Goal: Information Seeking & Learning: Learn about a topic

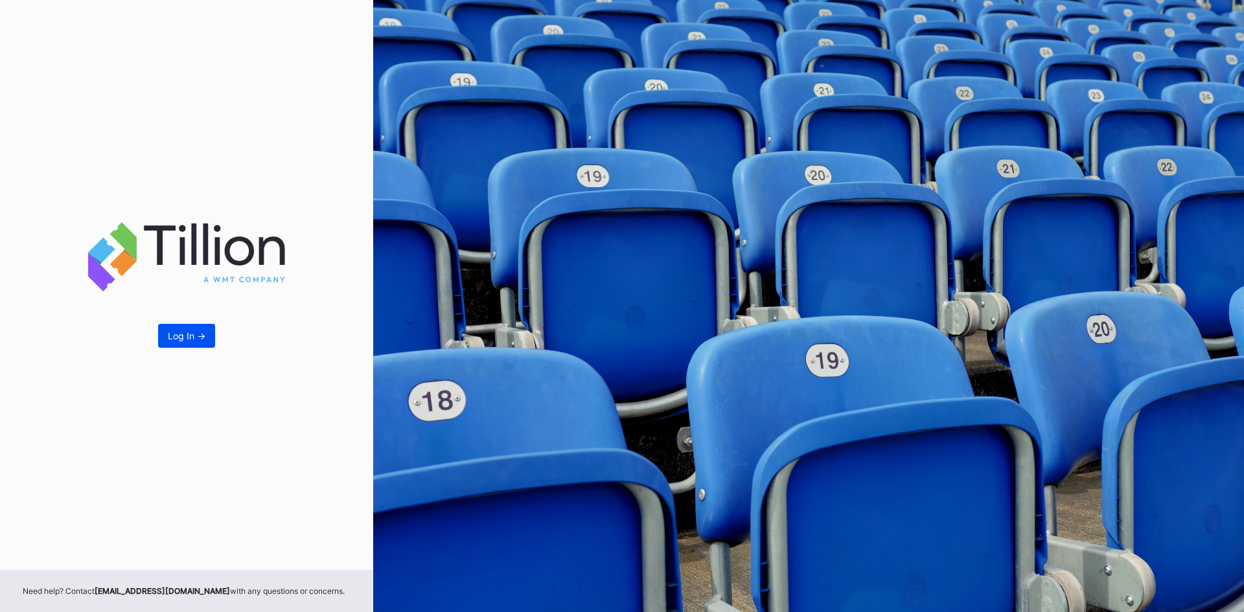
click at [187, 333] on div "Log In ->" at bounding box center [187, 335] width 38 height 11
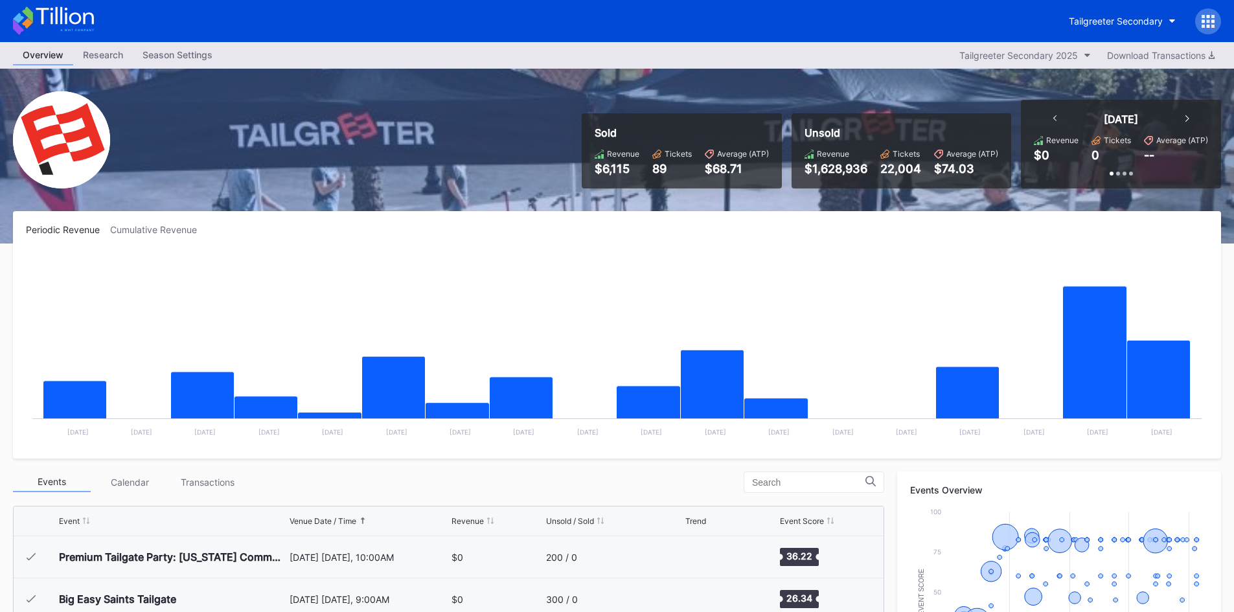
scroll to position [589, 0]
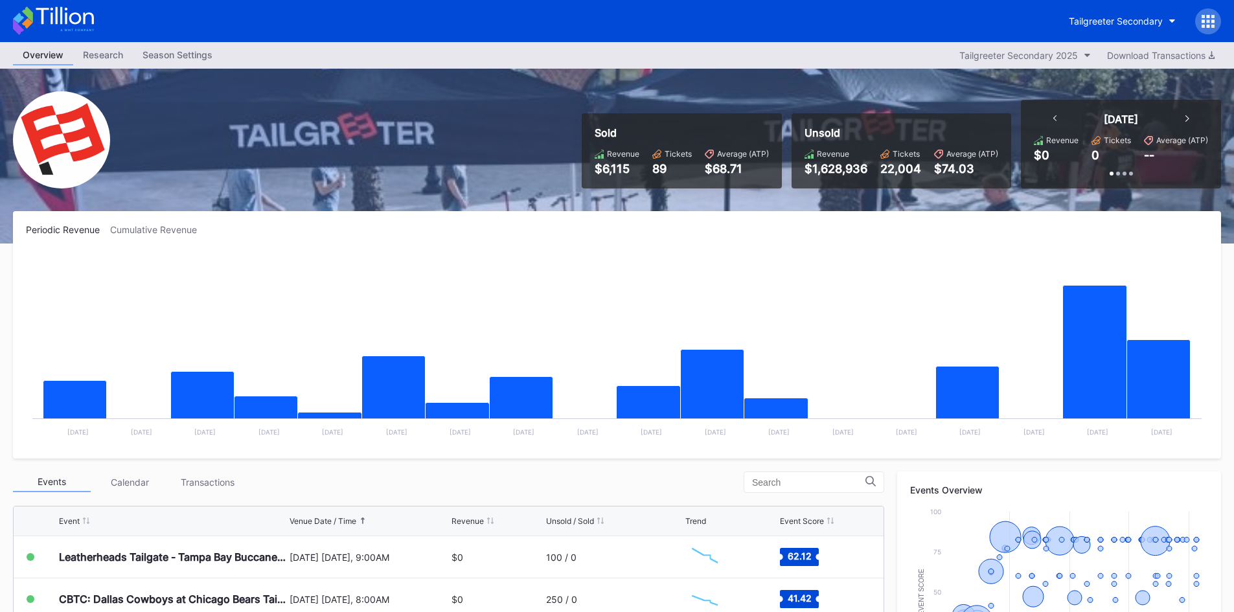
click at [738, 163] on div "$68.71" at bounding box center [737, 169] width 64 height 14
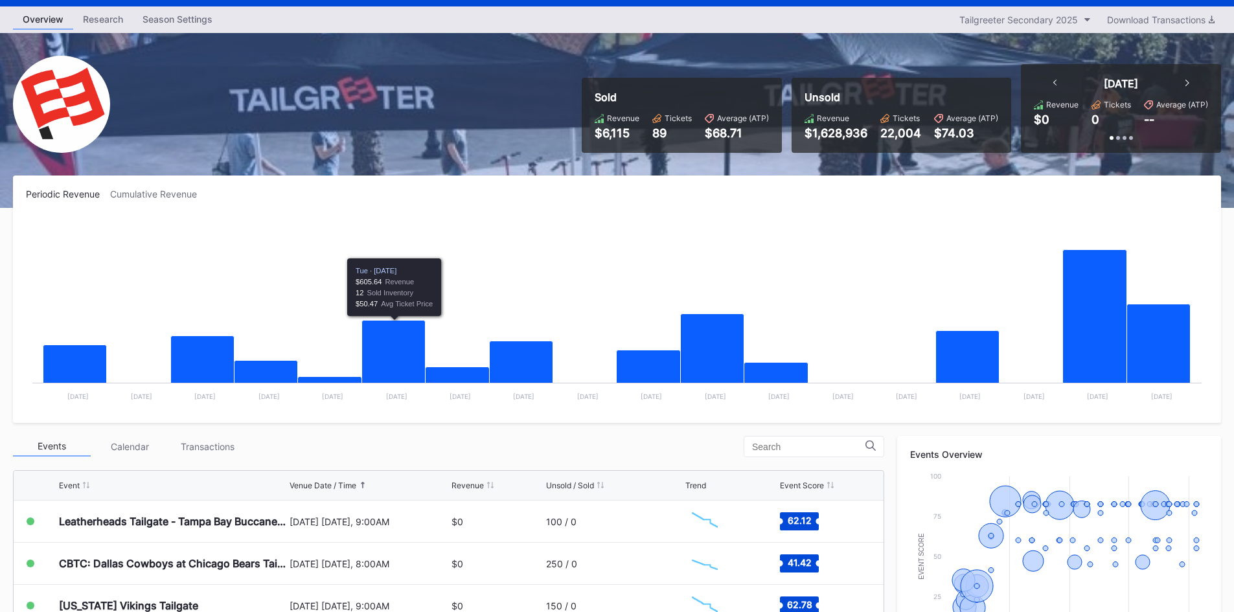
scroll to position [345, 0]
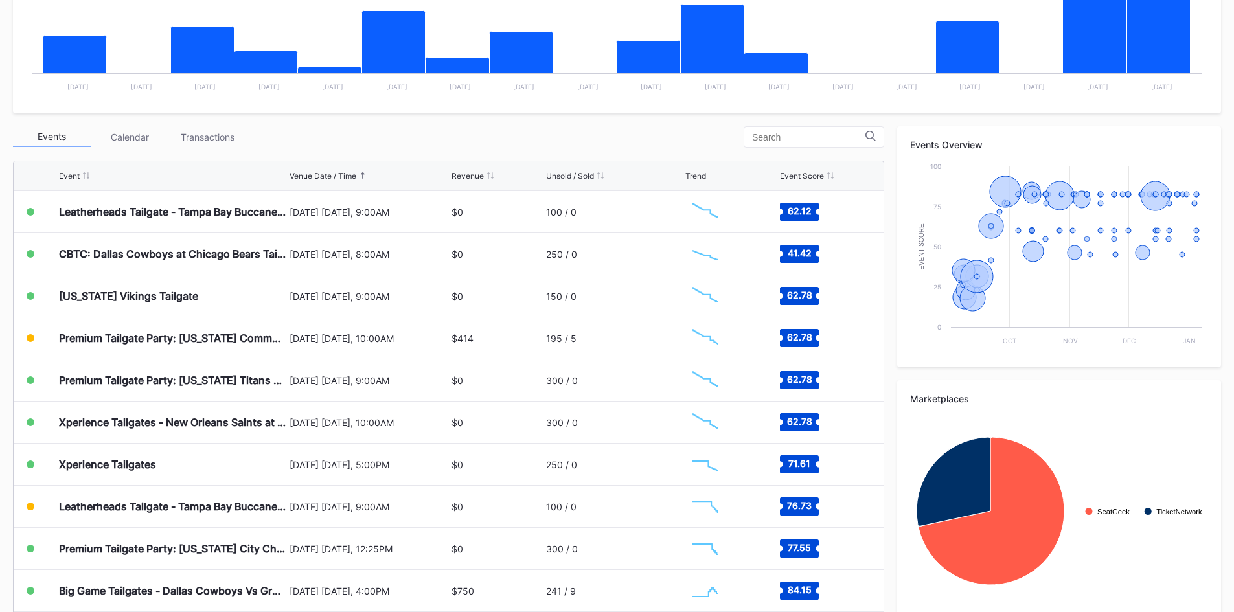
click at [133, 143] on div "Calendar" at bounding box center [130, 137] width 78 height 20
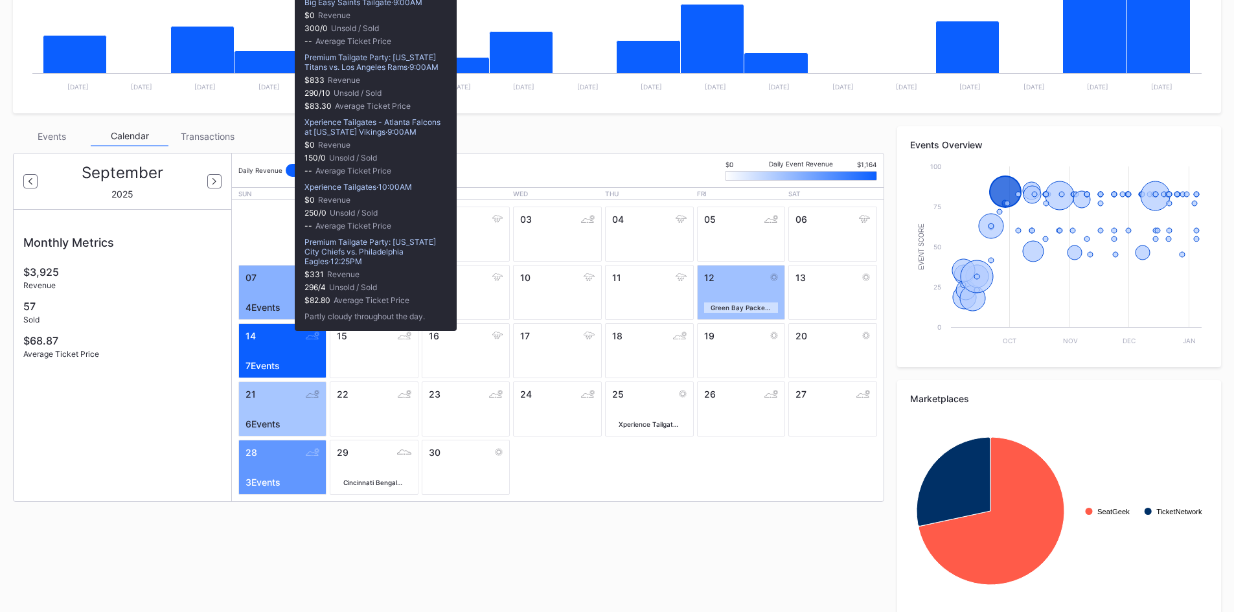
click at [288, 337] on div "14" at bounding box center [283, 335] width 74 height 11
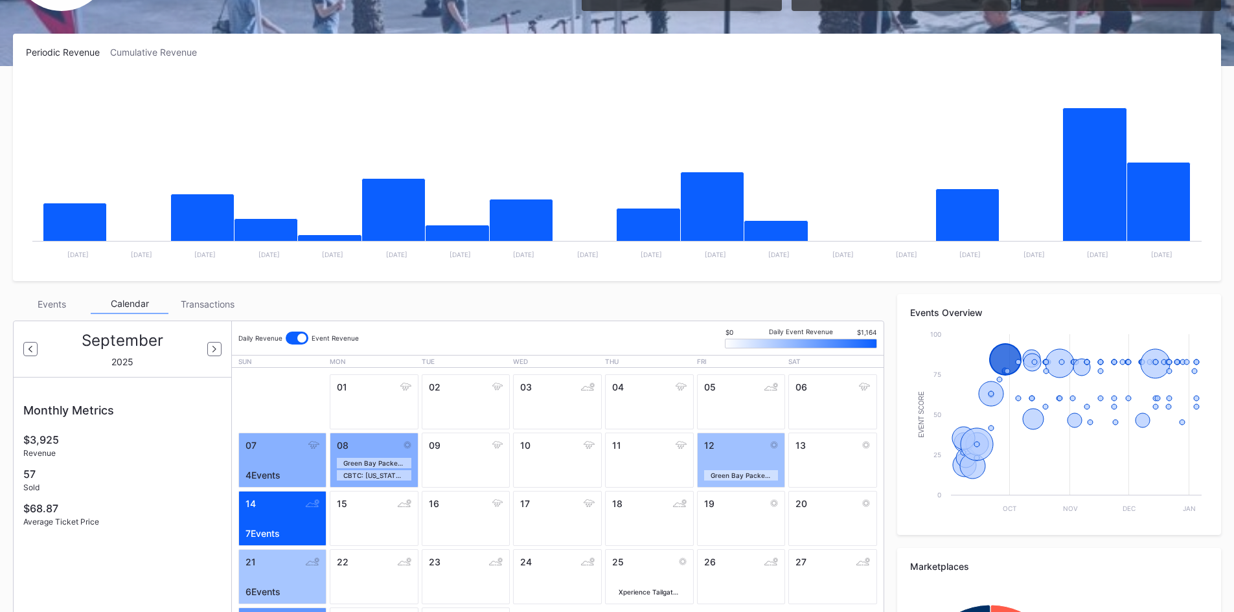
scroll to position [216, 0]
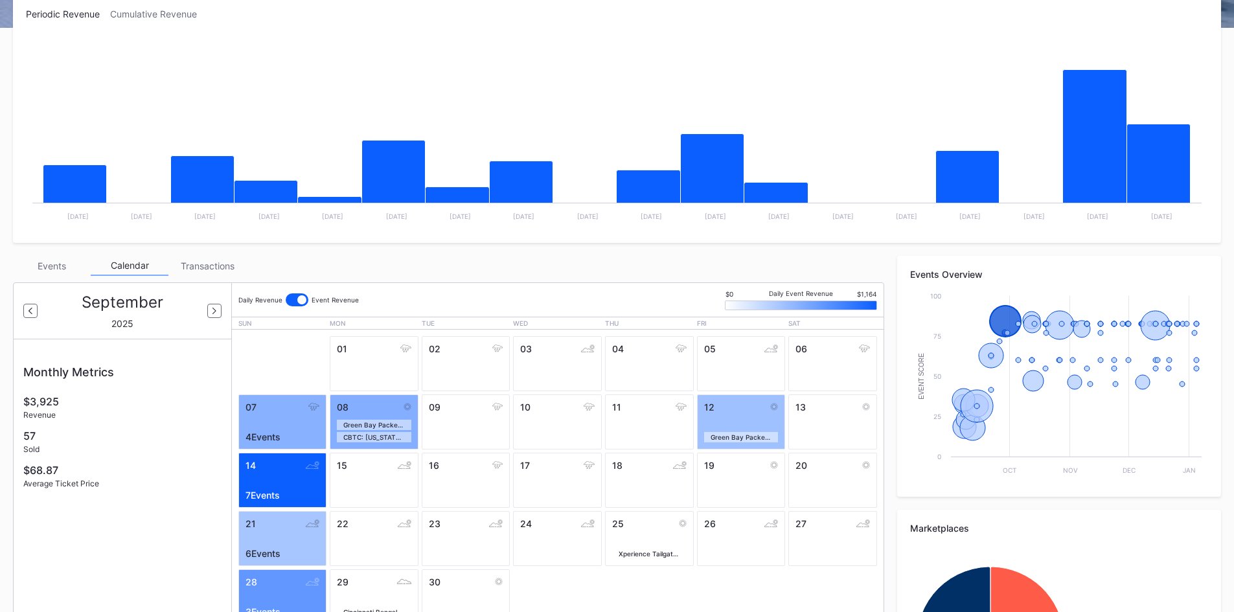
click at [34, 279] on div "Events Calendar Transactions [DATE] Monthly Metrics $3,925 Revenue 57 Sold $68.…" at bounding box center [448, 444] width 871 height 376
click at [42, 267] on div "Events" at bounding box center [52, 266] width 78 height 20
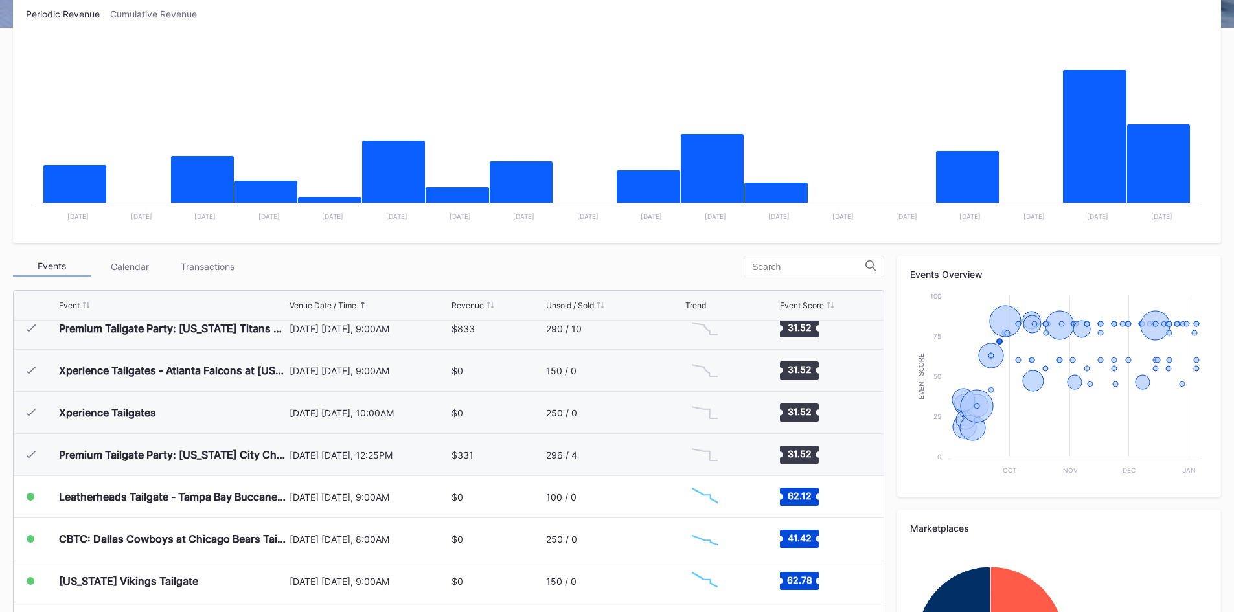
scroll to position [503, 0]
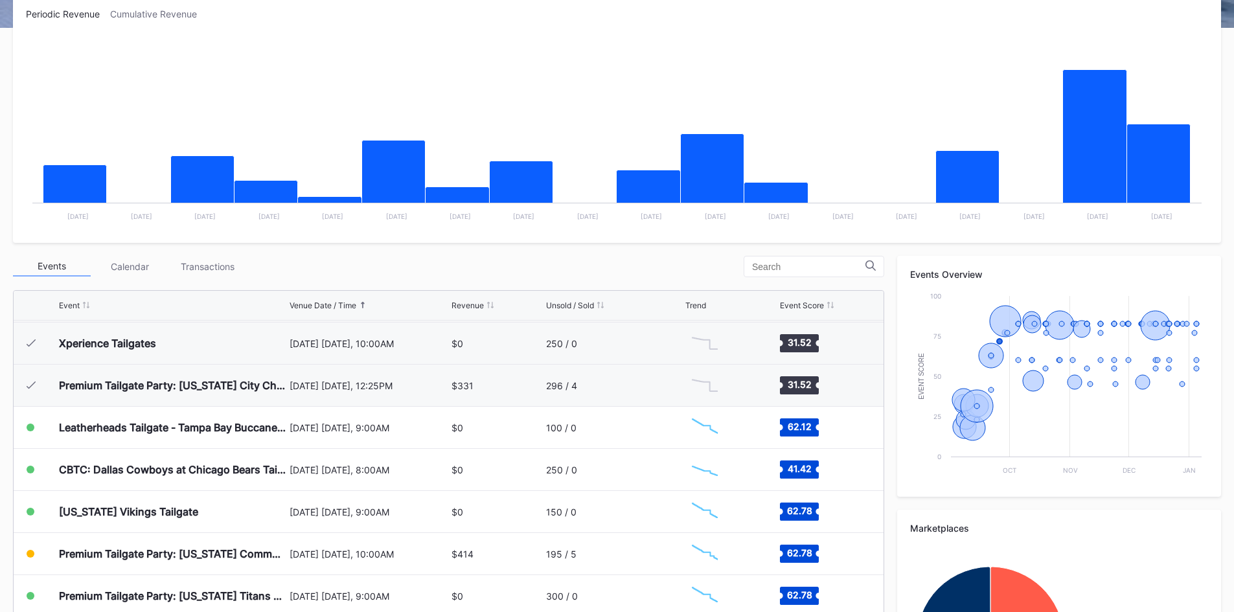
click at [206, 268] on div "Transactions" at bounding box center [207, 267] width 78 height 20
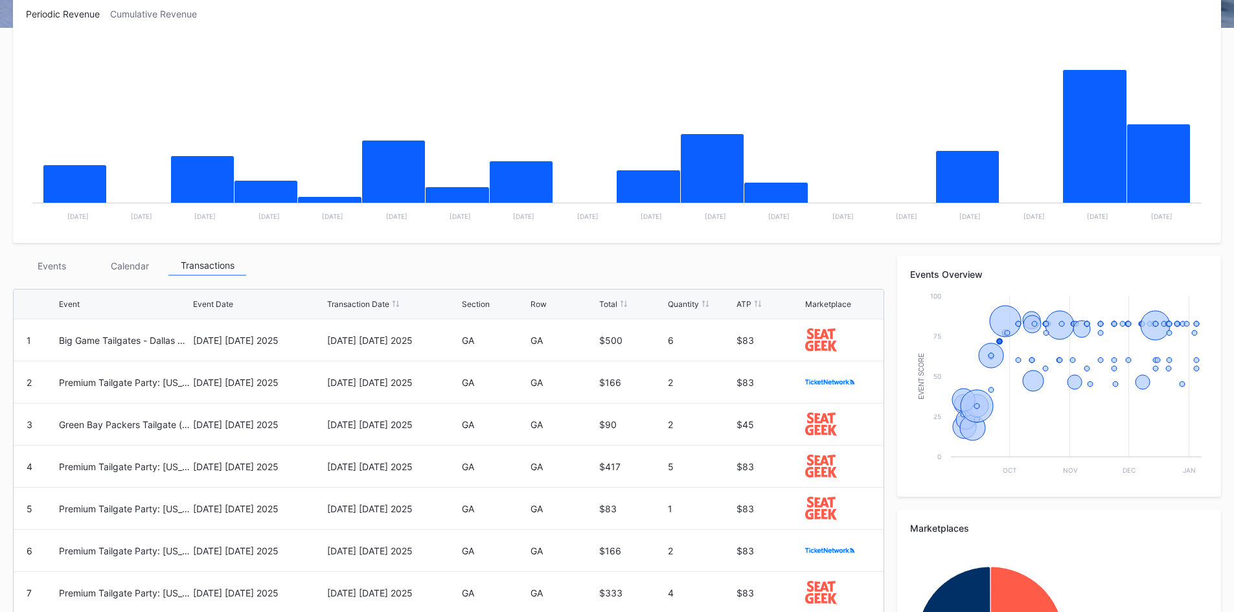
click at [132, 268] on div "Calendar" at bounding box center [130, 266] width 78 height 20
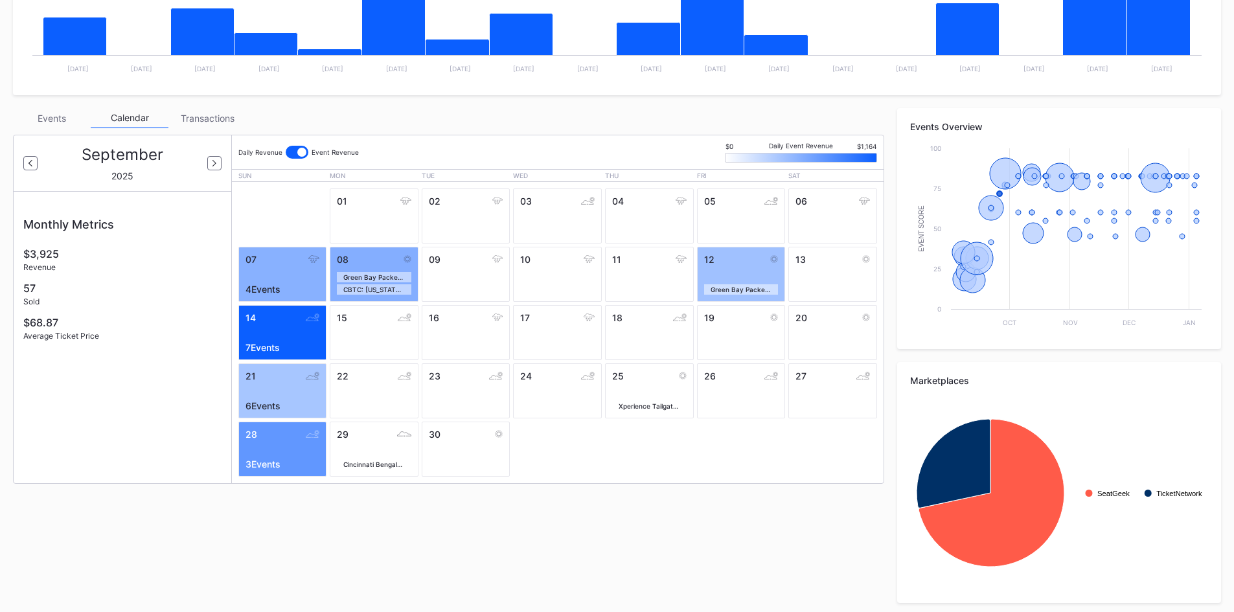
scroll to position [367, 0]
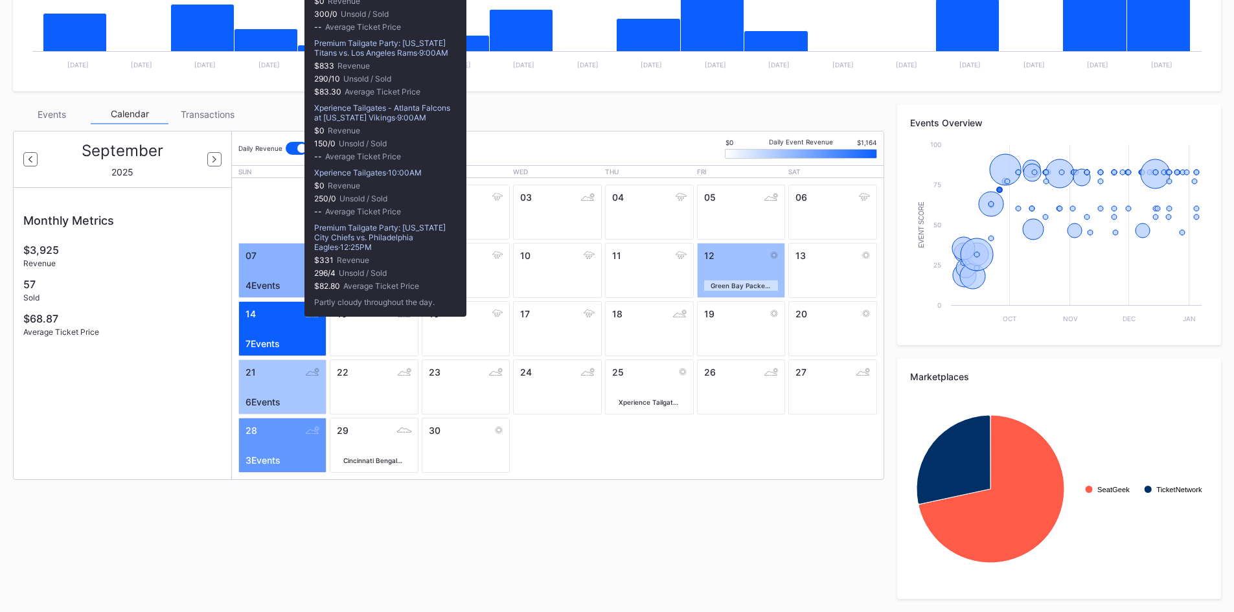
click at [298, 323] on div "14 7 Events" at bounding box center [282, 328] width 89 height 55
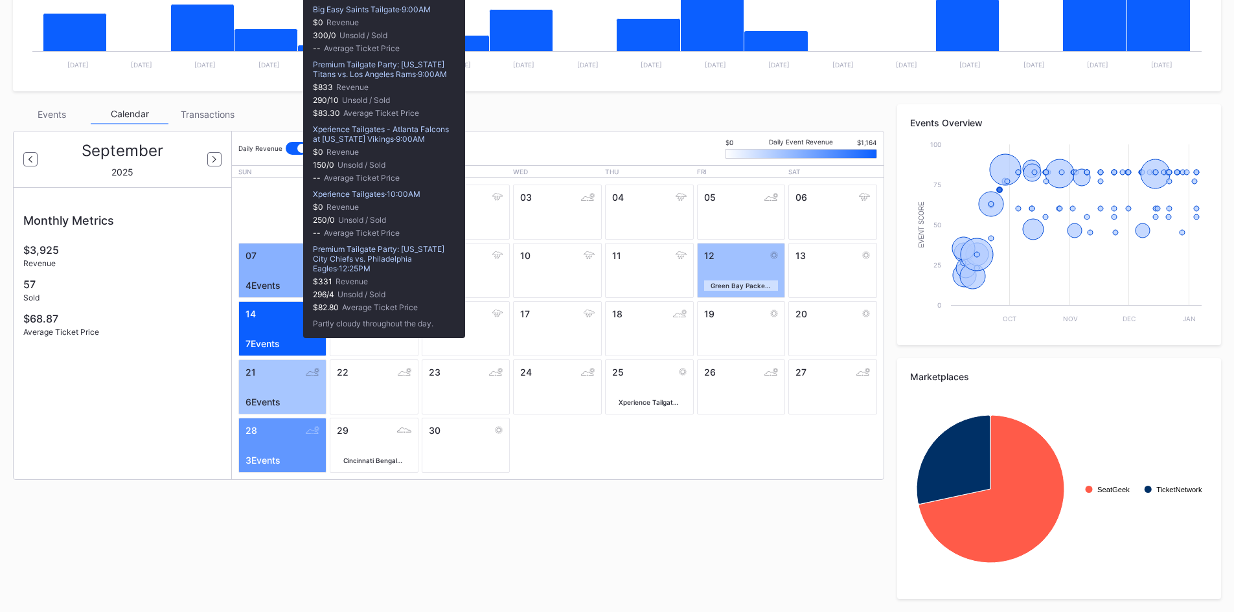
click at [297, 345] on div "7 Events" at bounding box center [283, 343] width 74 height 11
click at [289, 345] on div "7 Events" at bounding box center [283, 343] width 74 height 11
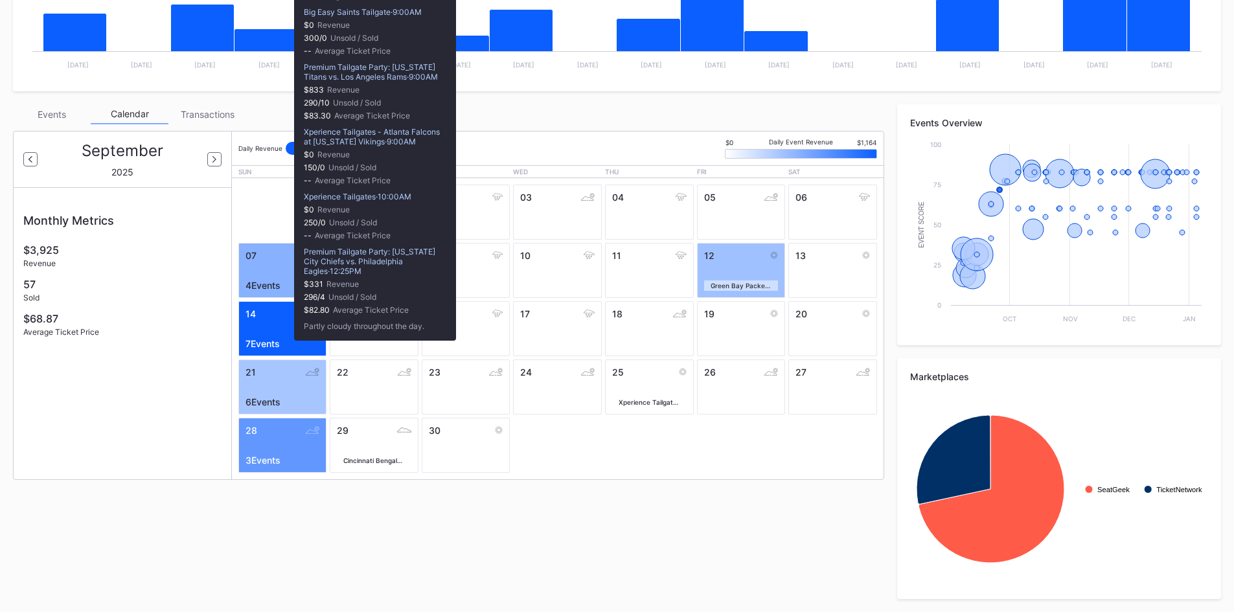
click at [288, 347] on div "7 Events" at bounding box center [283, 343] width 74 height 11
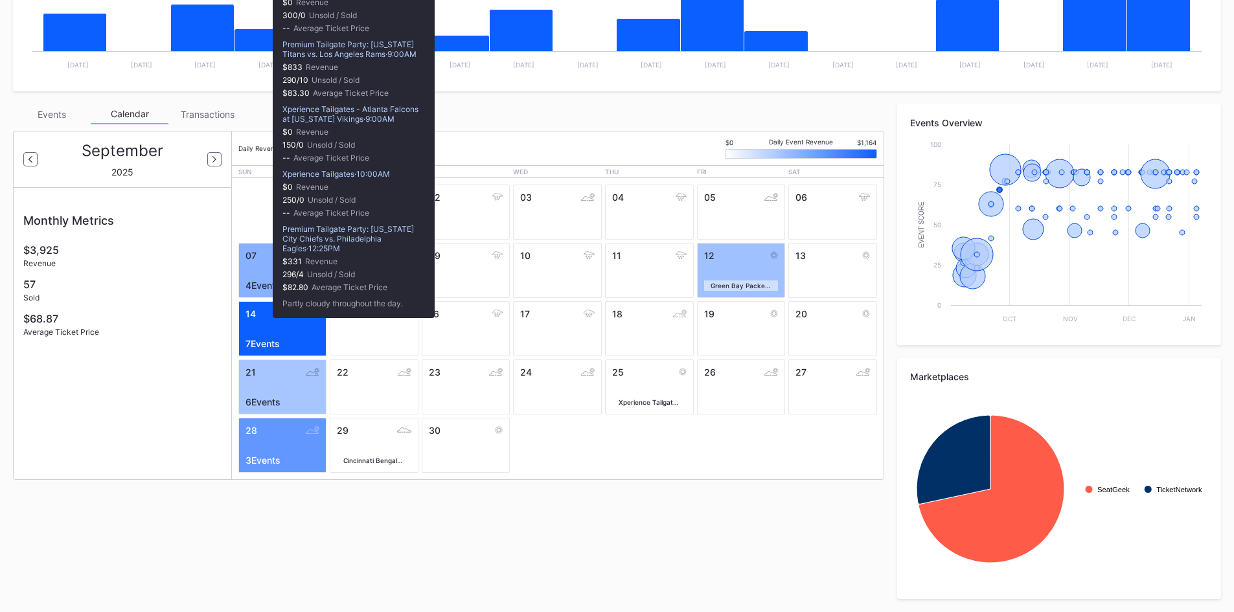
drag, startPoint x: 266, startPoint y: 325, endPoint x: 181, endPoint y: 312, distance: 86.4
click at [194, 323] on div "$68.87" at bounding box center [122, 318] width 198 height 13
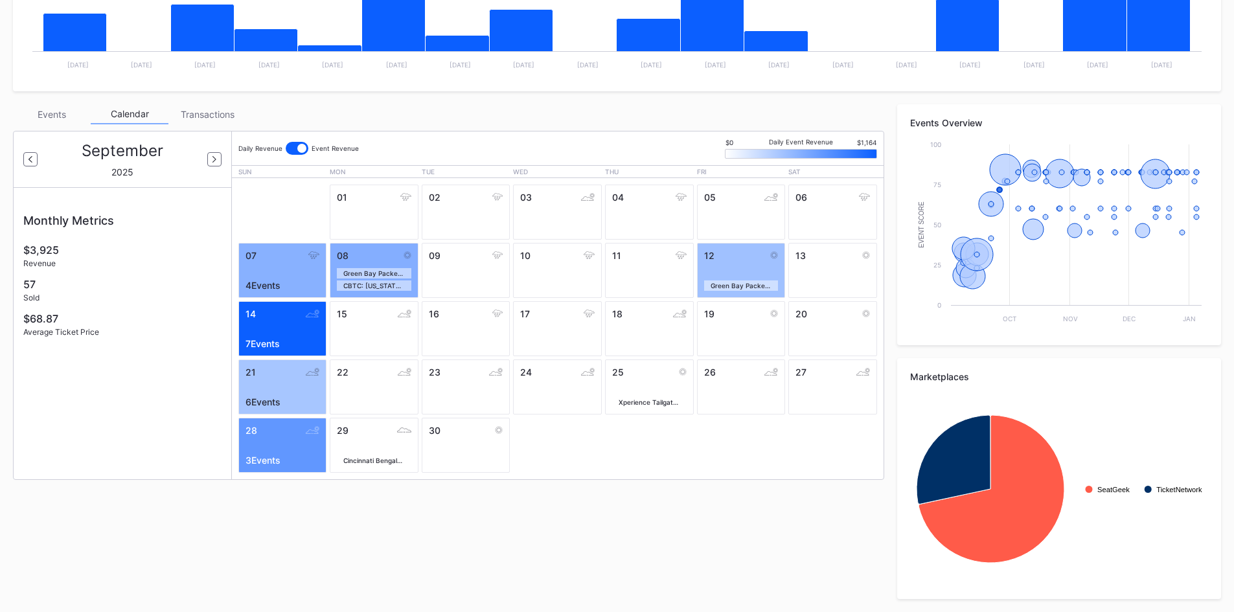
click at [58, 118] on div "Events" at bounding box center [52, 114] width 78 height 20
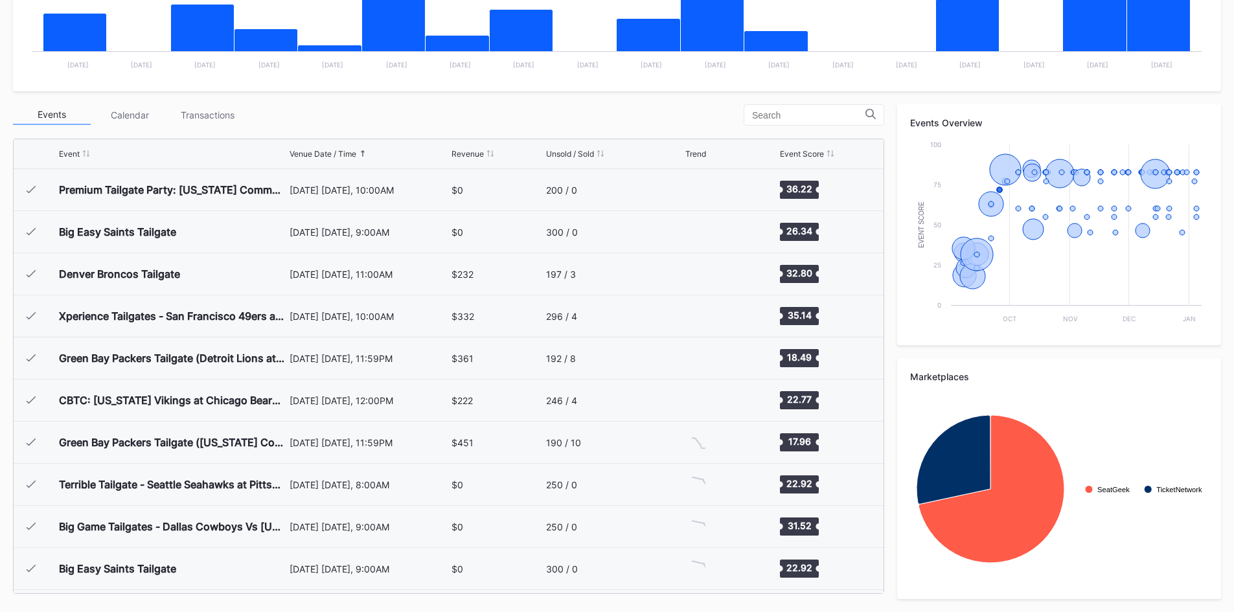
scroll to position [589, 0]
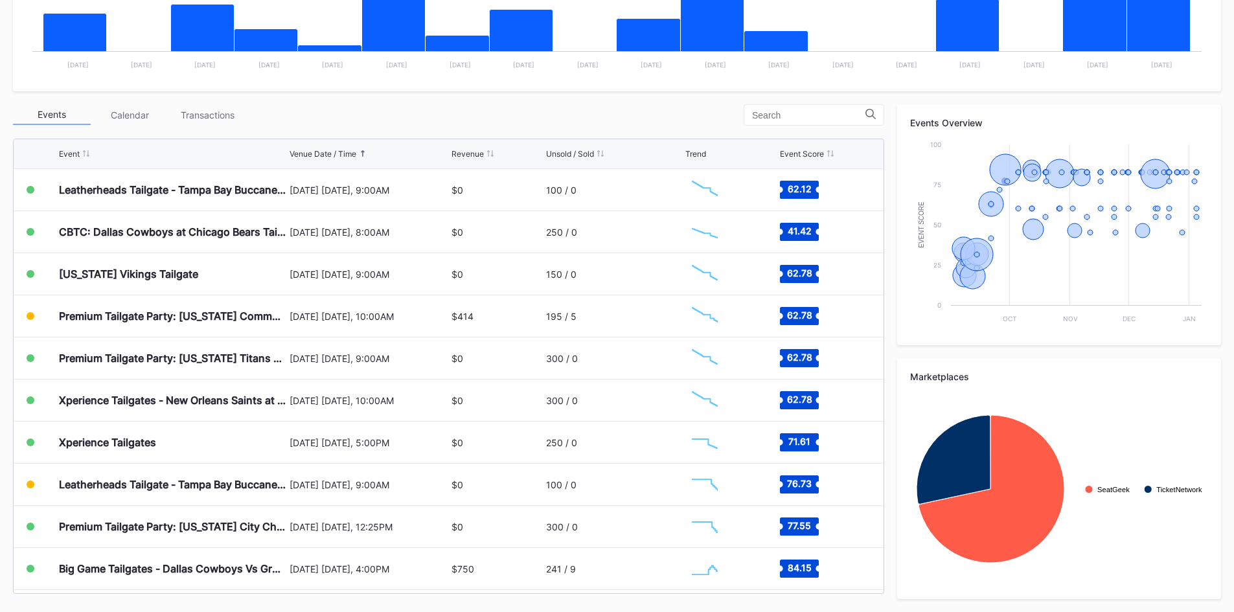
click at [446, 153] on div "Venue Date / Time" at bounding box center [369, 154] width 159 height 10
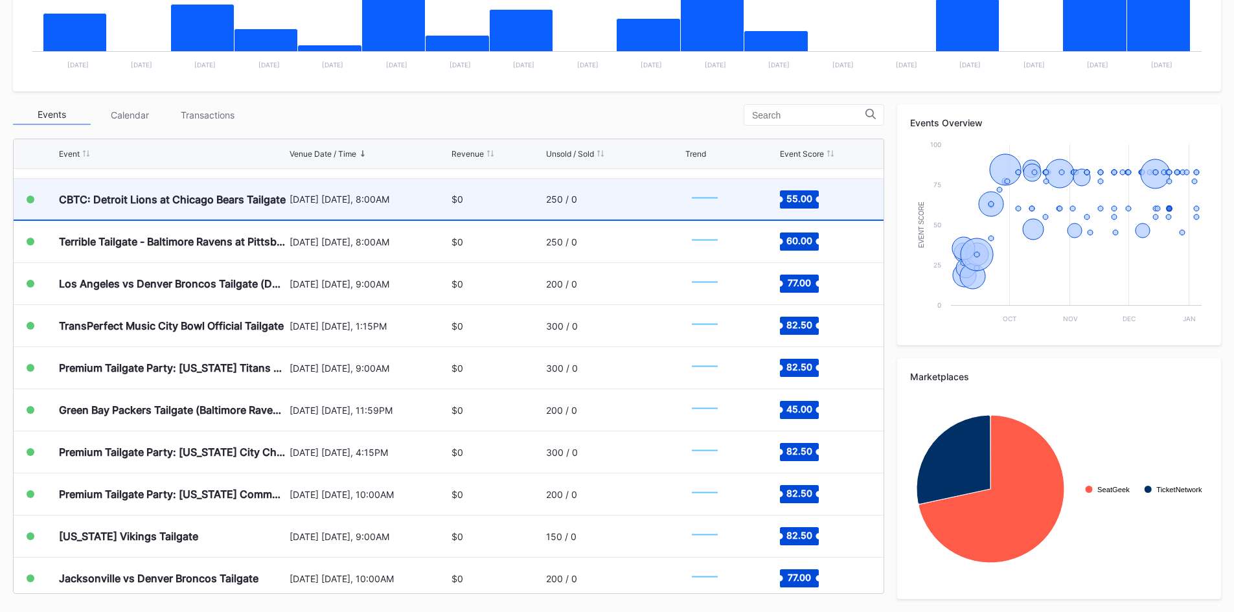
scroll to position [0, 0]
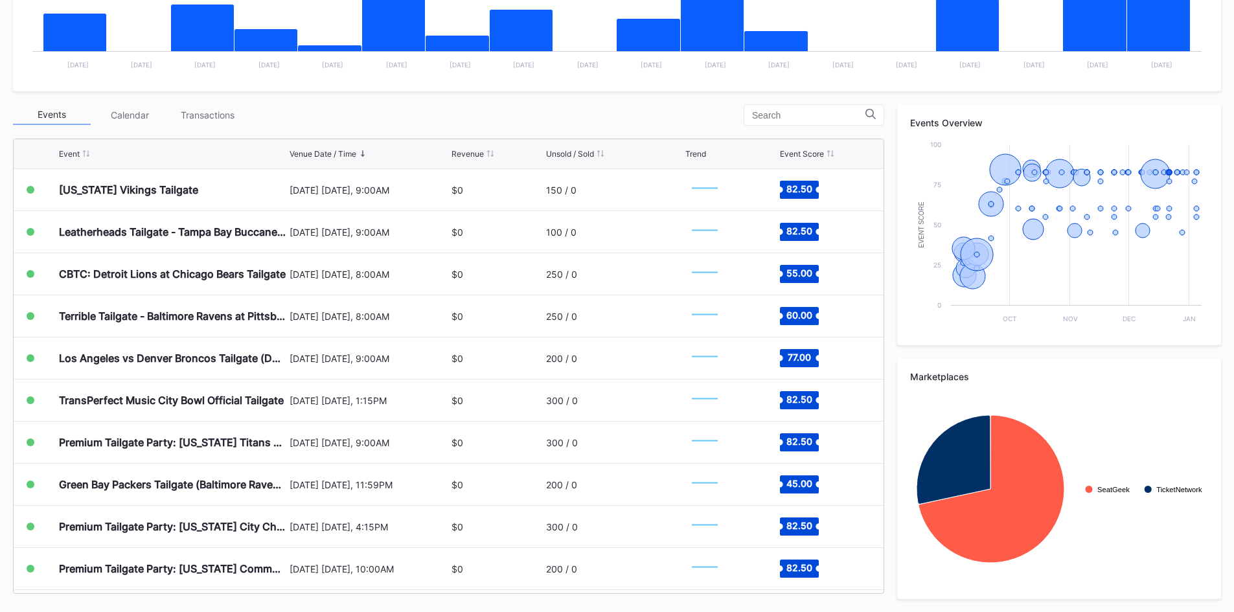
click at [476, 155] on div "Revenue" at bounding box center [468, 154] width 32 height 10
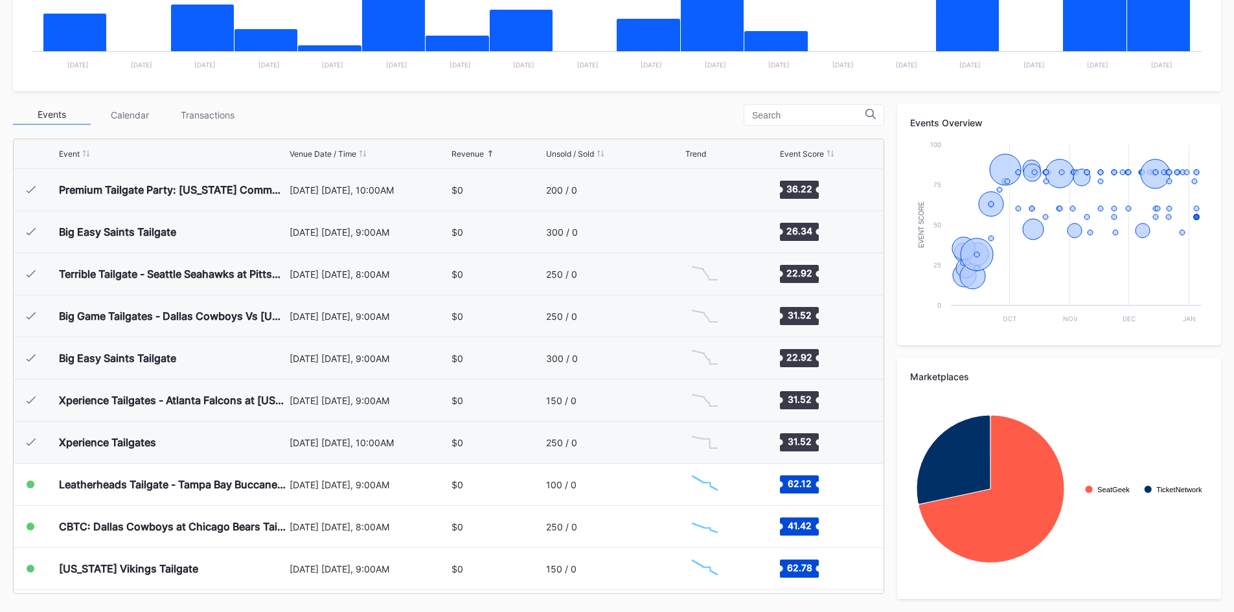
scroll to position [589, 0]
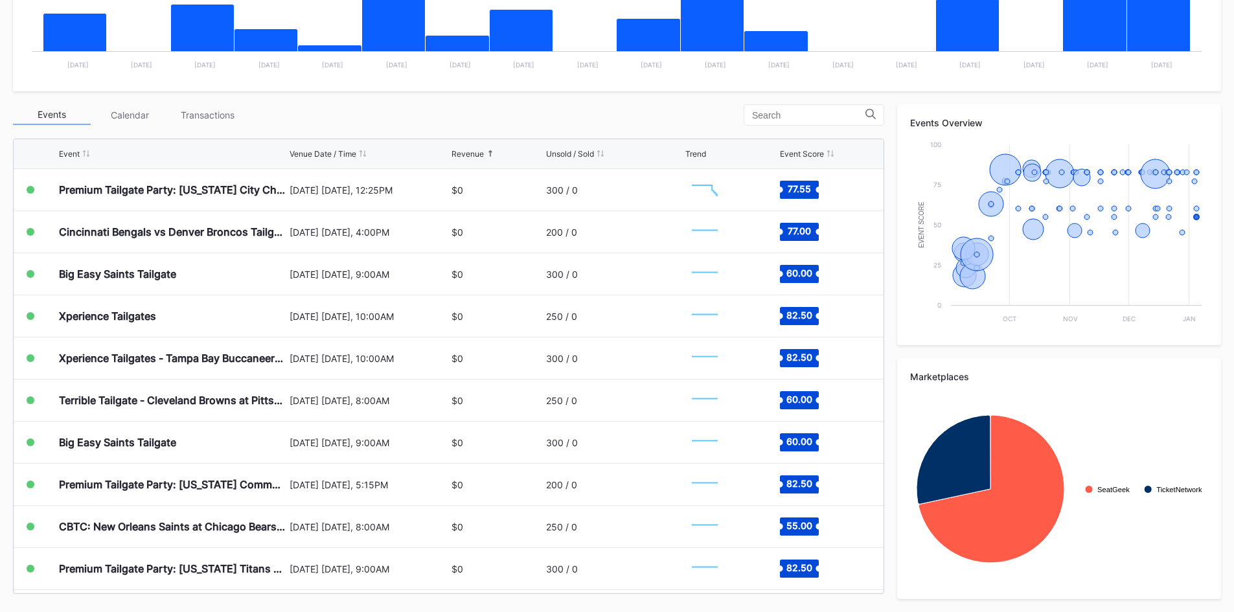
click at [345, 150] on div "Venue Date / Time" at bounding box center [323, 154] width 67 height 10
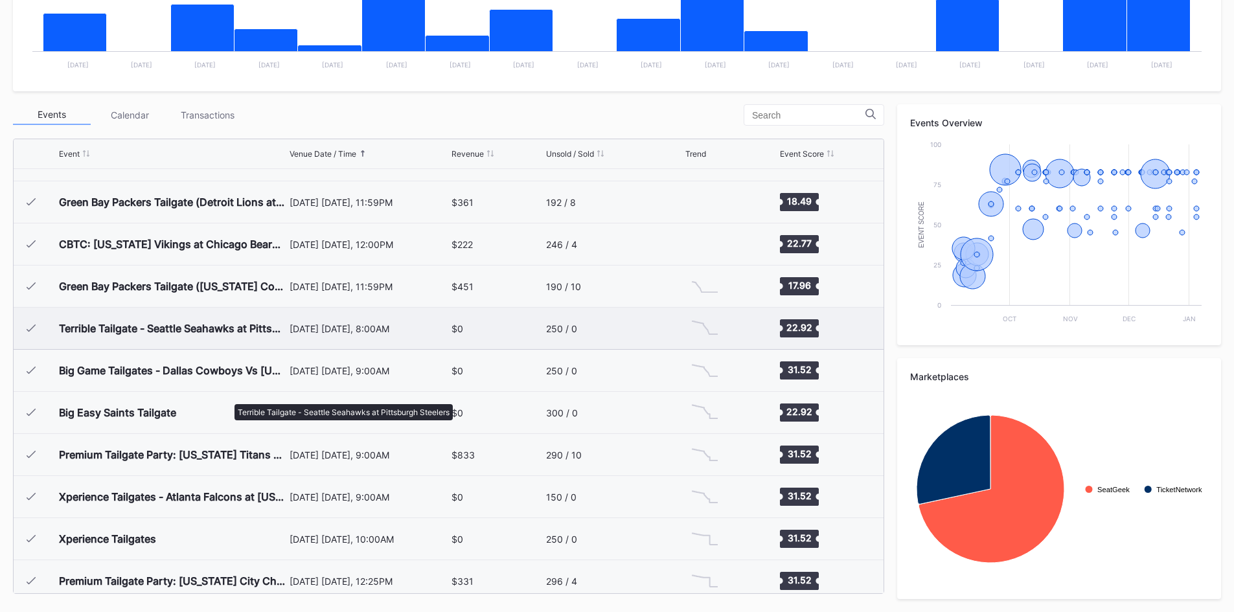
scroll to position [173, 0]
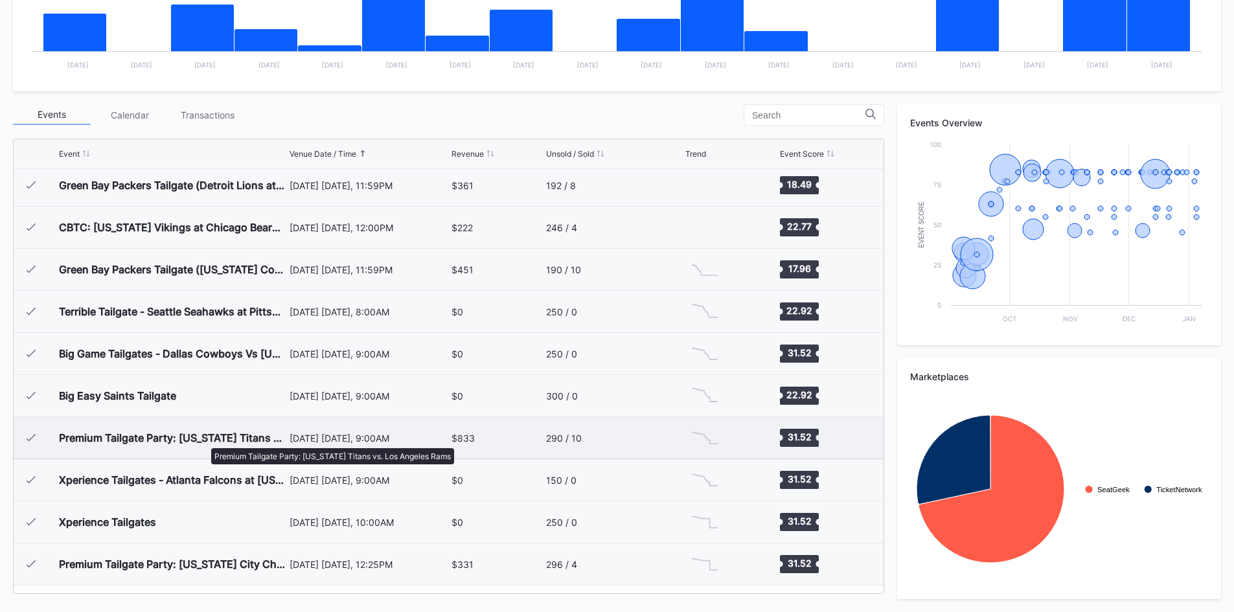
click at [204, 441] on div "Premium Tailgate Party: [US_STATE] Titans vs. Los Angeles Rams" at bounding box center [172, 437] width 227 height 13
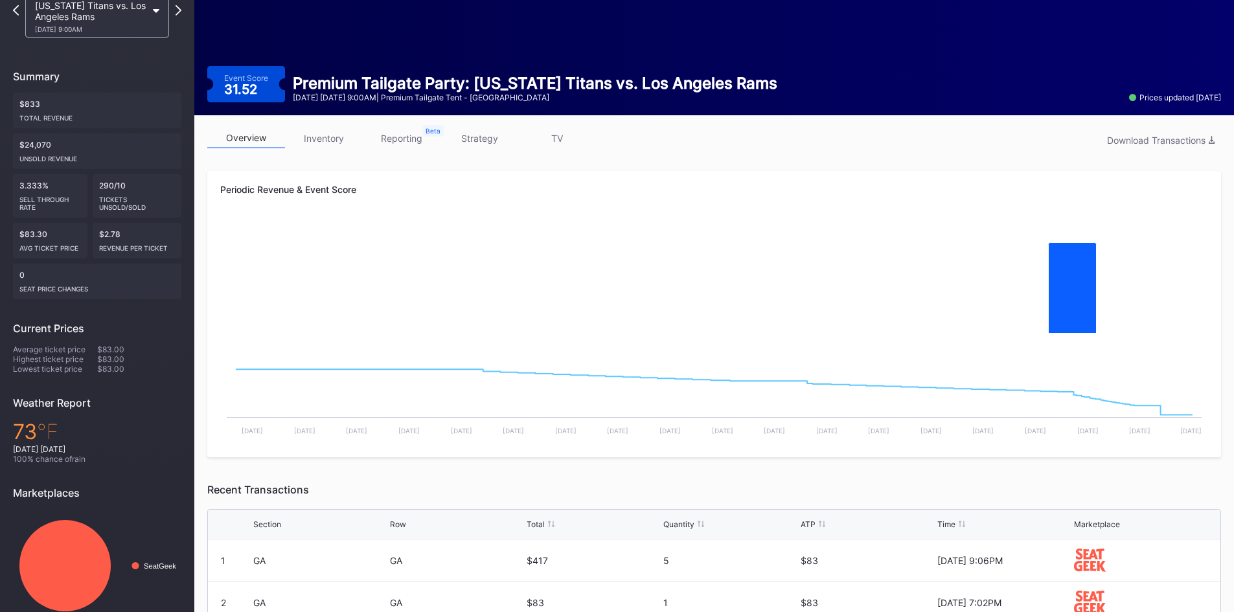
scroll to position [86, 0]
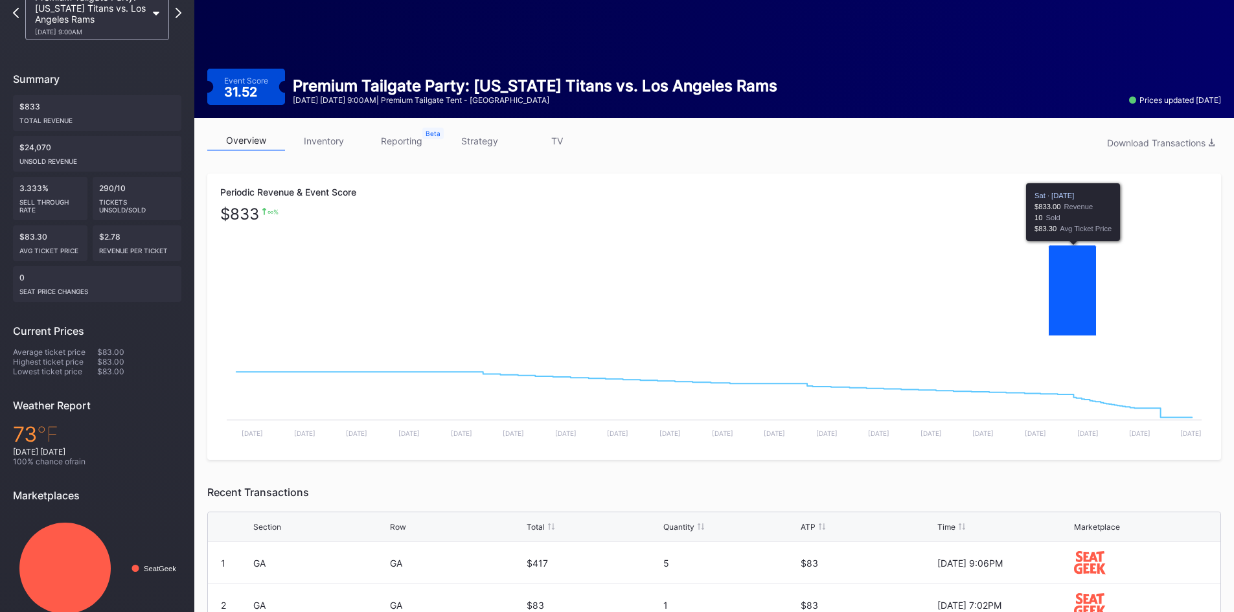
click at [1071, 306] on icon "Chart title" at bounding box center [1073, 291] width 48 height 91
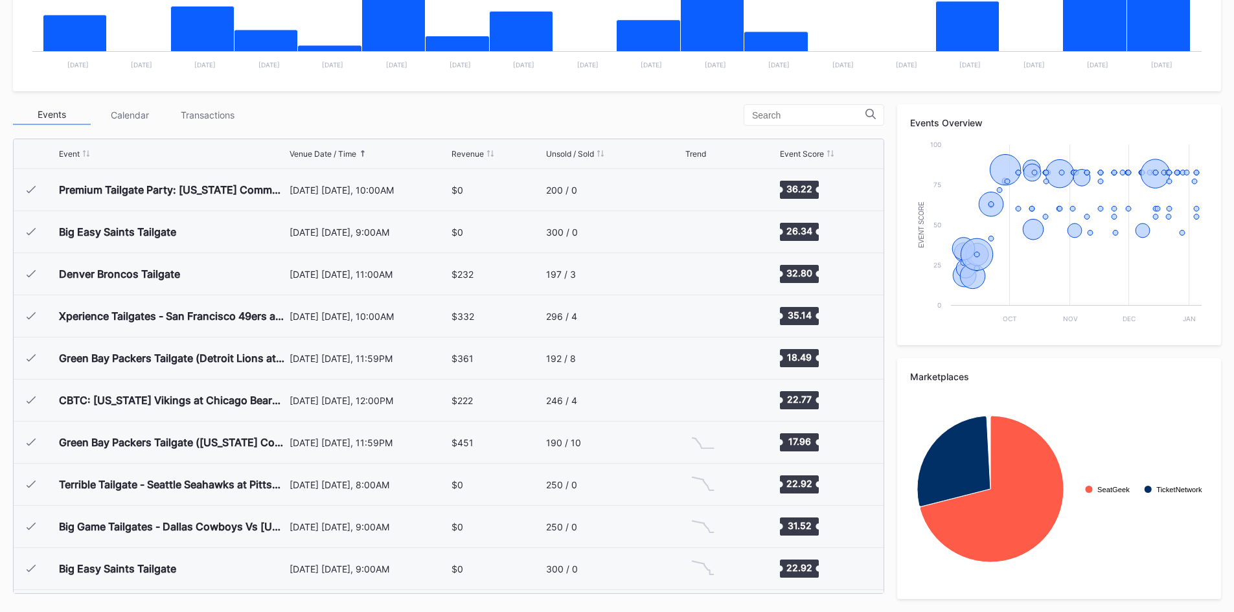
scroll to position [589, 0]
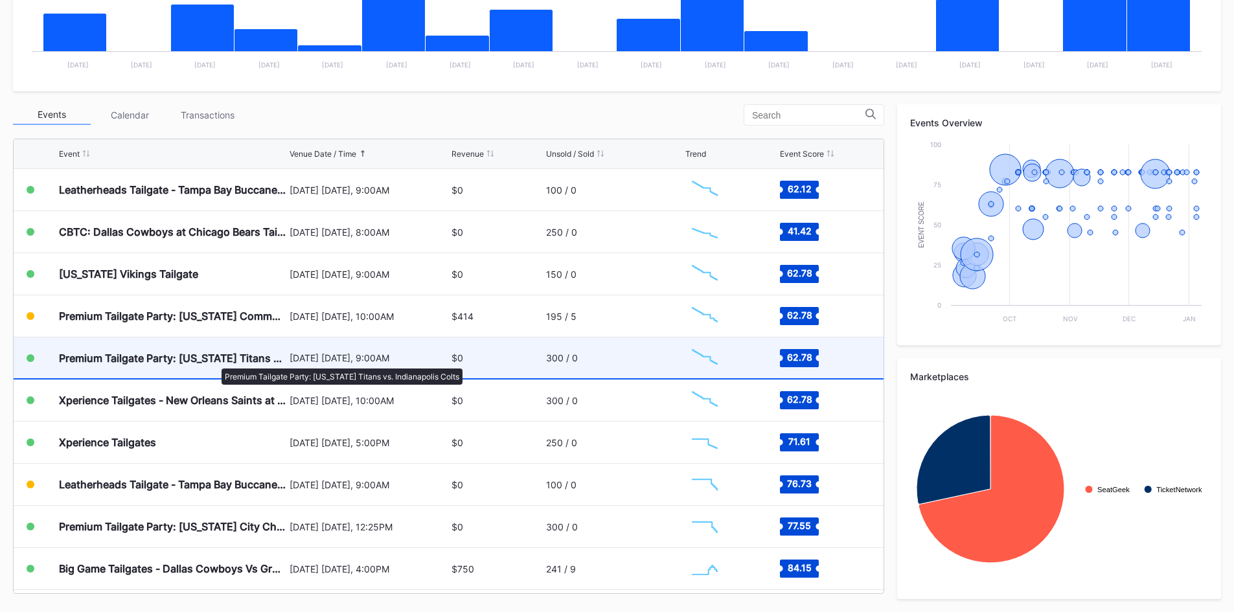
click at [214, 361] on div "Premium Tailgate Party: [US_STATE] Titans vs. Indianapolis Colts" at bounding box center [172, 358] width 227 height 13
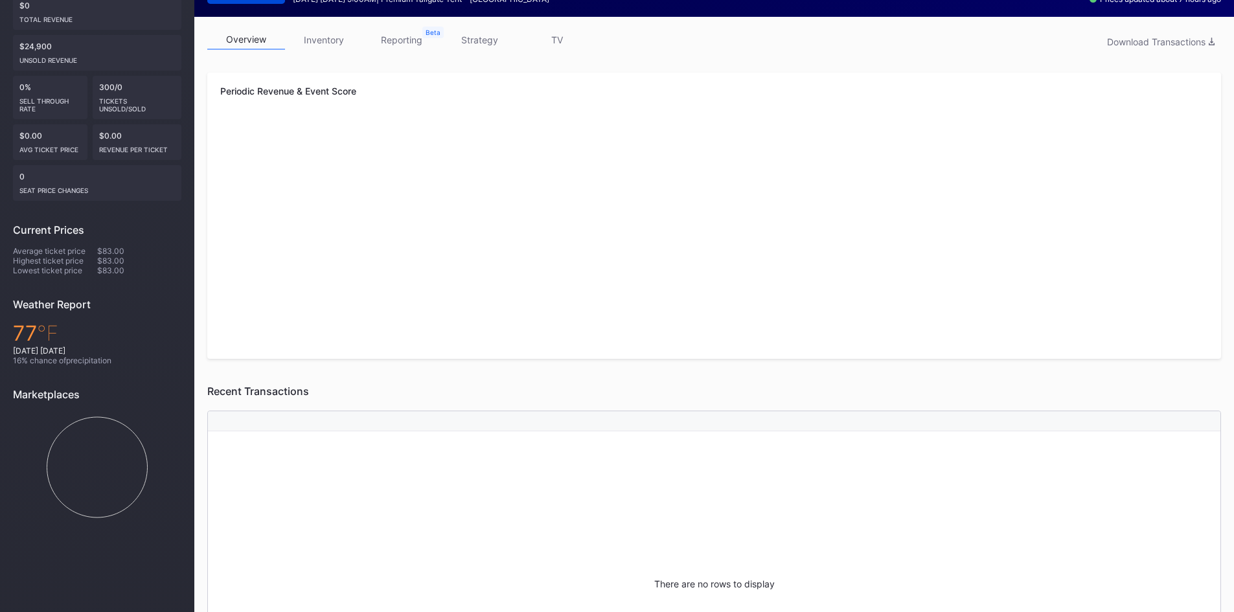
scroll to position [11, 0]
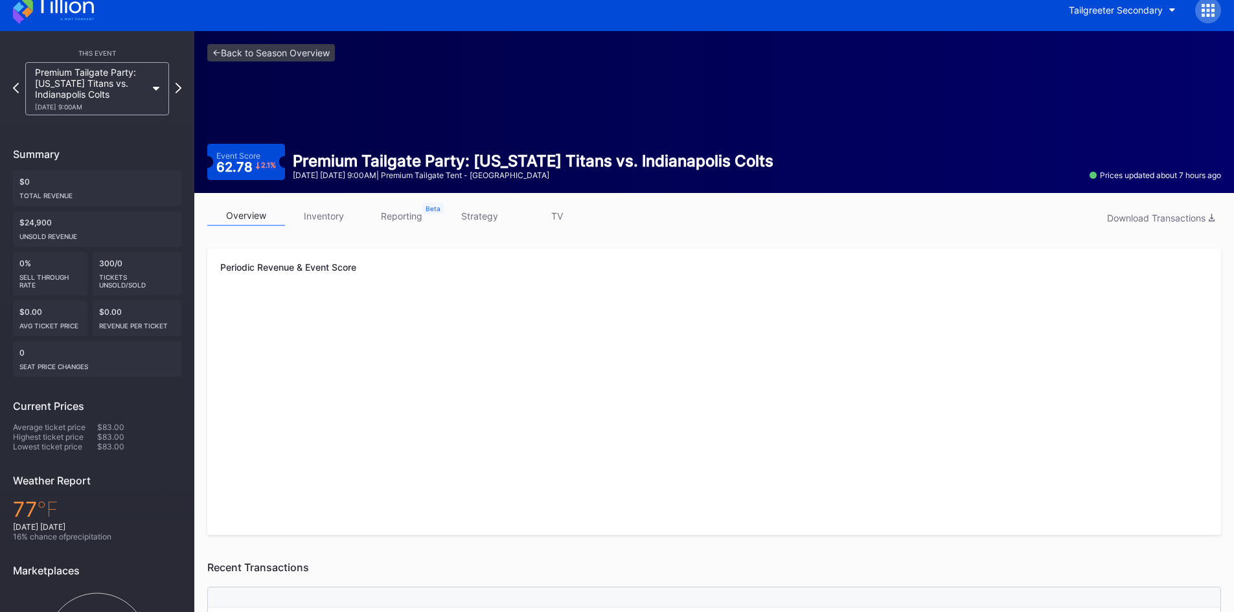
click at [318, 217] on link "inventory" at bounding box center [324, 216] width 78 height 20
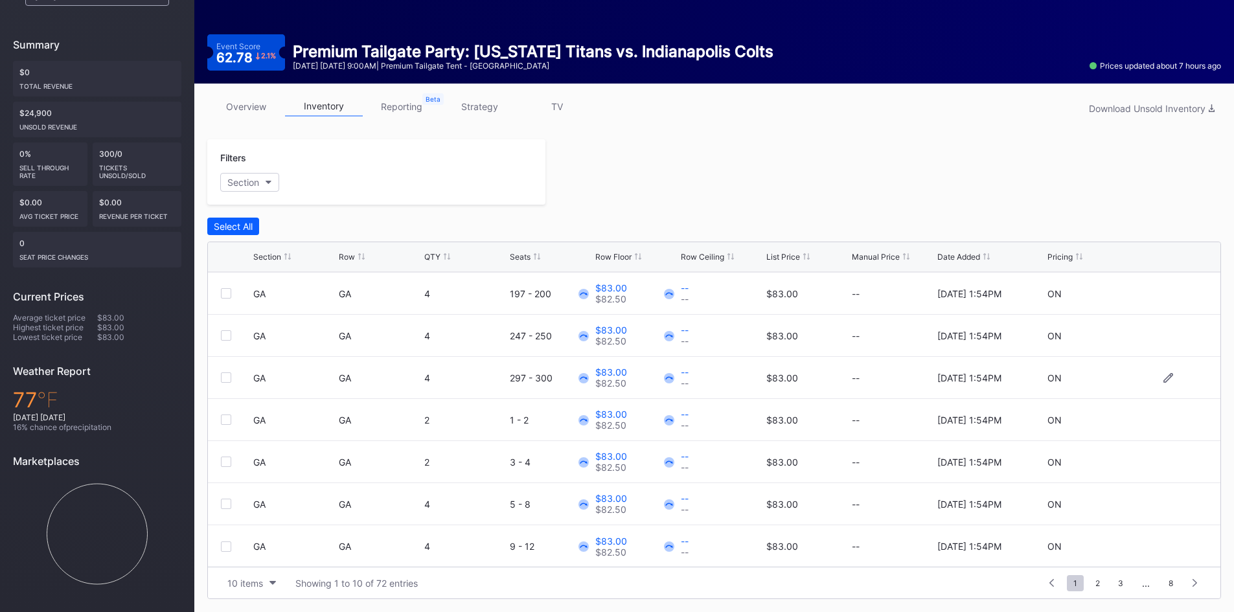
scroll to position [126, 0]
click at [415, 102] on link "reporting" at bounding box center [402, 107] width 78 height 20
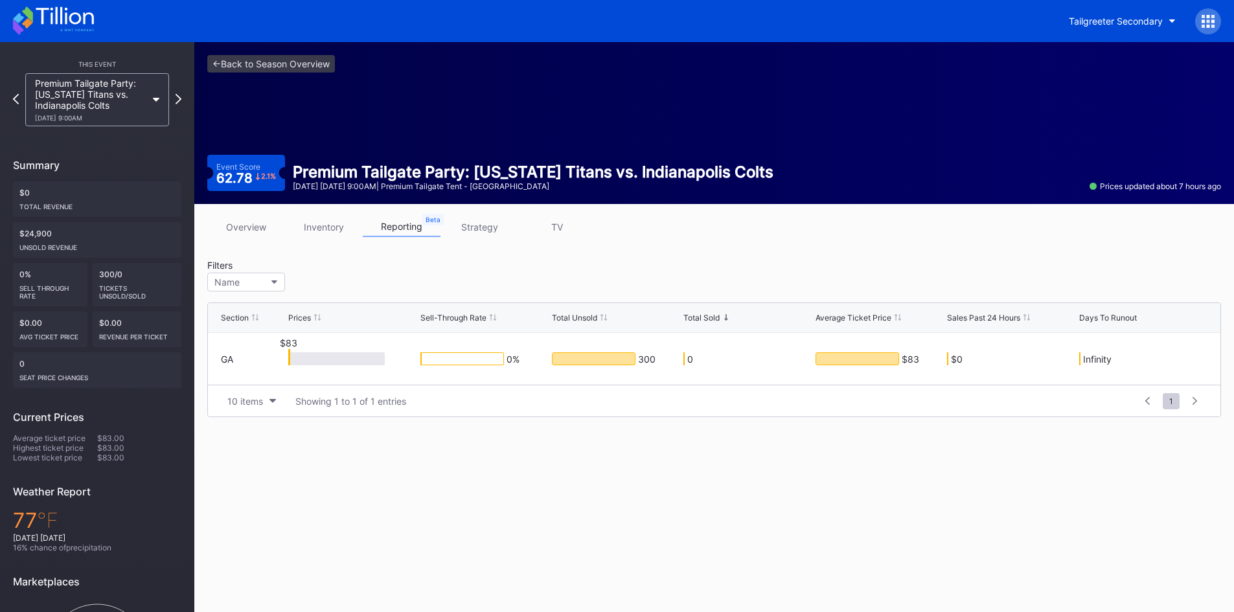
click at [477, 233] on link "strategy" at bounding box center [479, 227] width 78 height 20
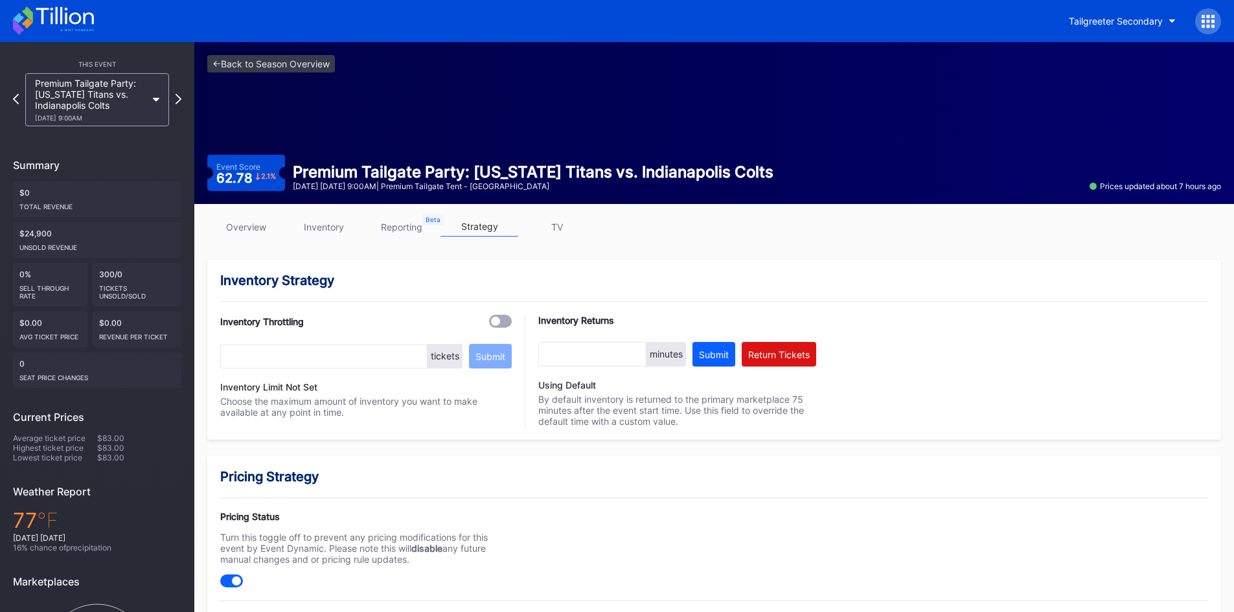
click at [559, 236] on link "TV" at bounding box center [557, 227] width 78 height 20
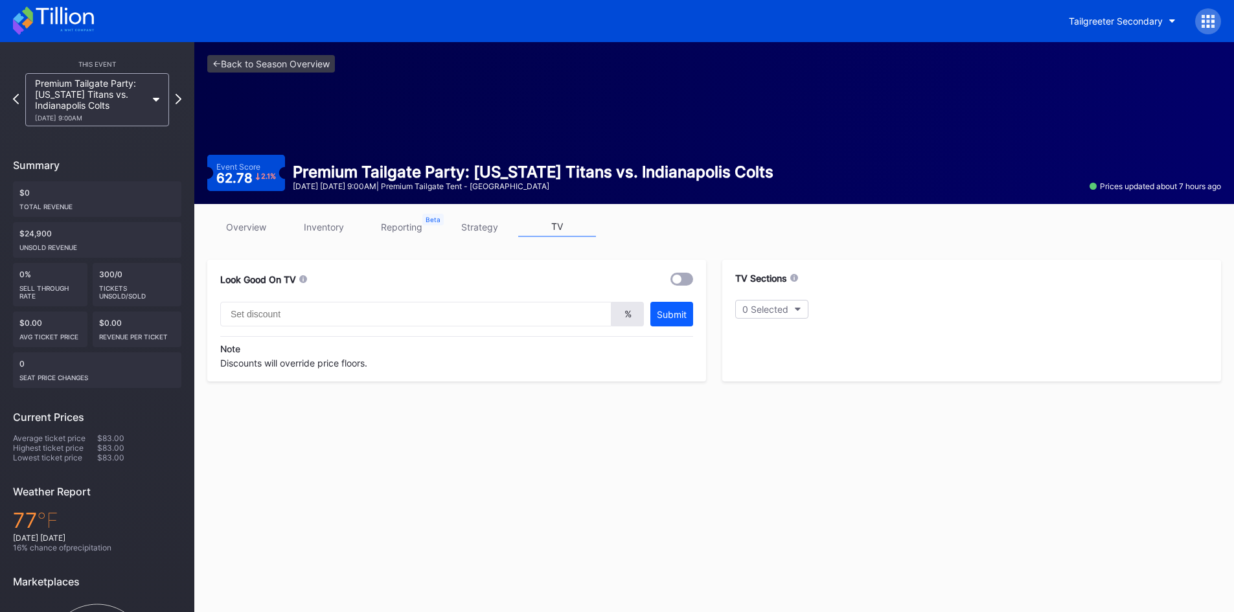
click at [264, 222] on link "overview" at bounding box center [246, 227] width 78 height 20
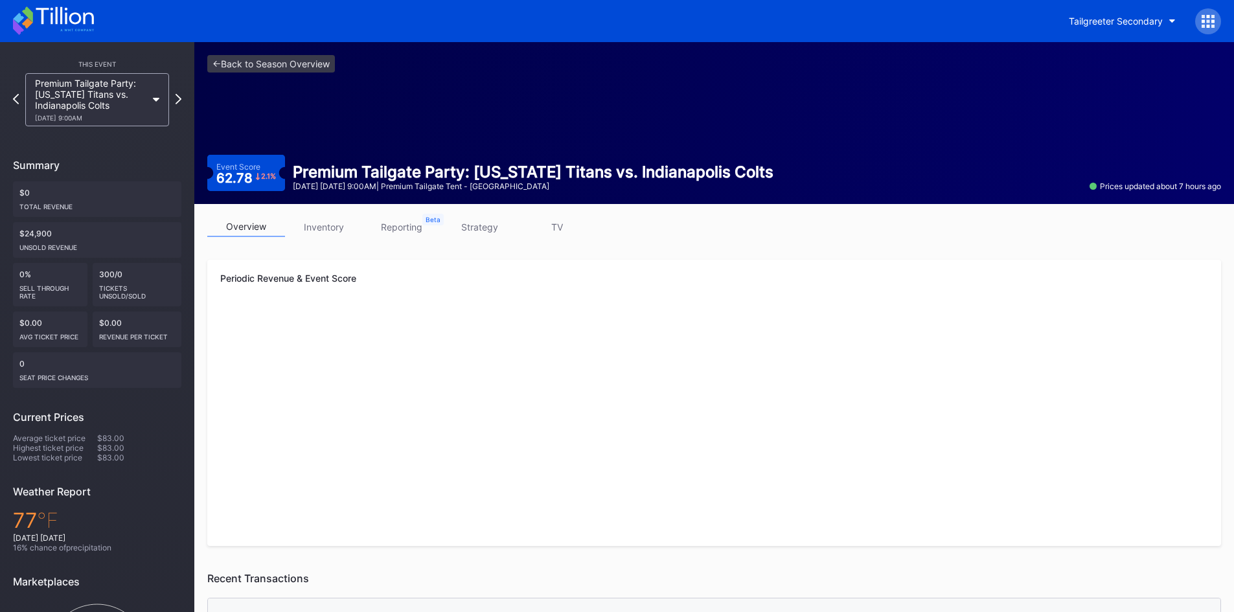
click at [240, 224] on link "overview" at bounding box center [246, 227] width 78 height 20
click at [235, 66] on link "<- Back to Season Overview" at bounding box center [271, 63] width 128 height 17
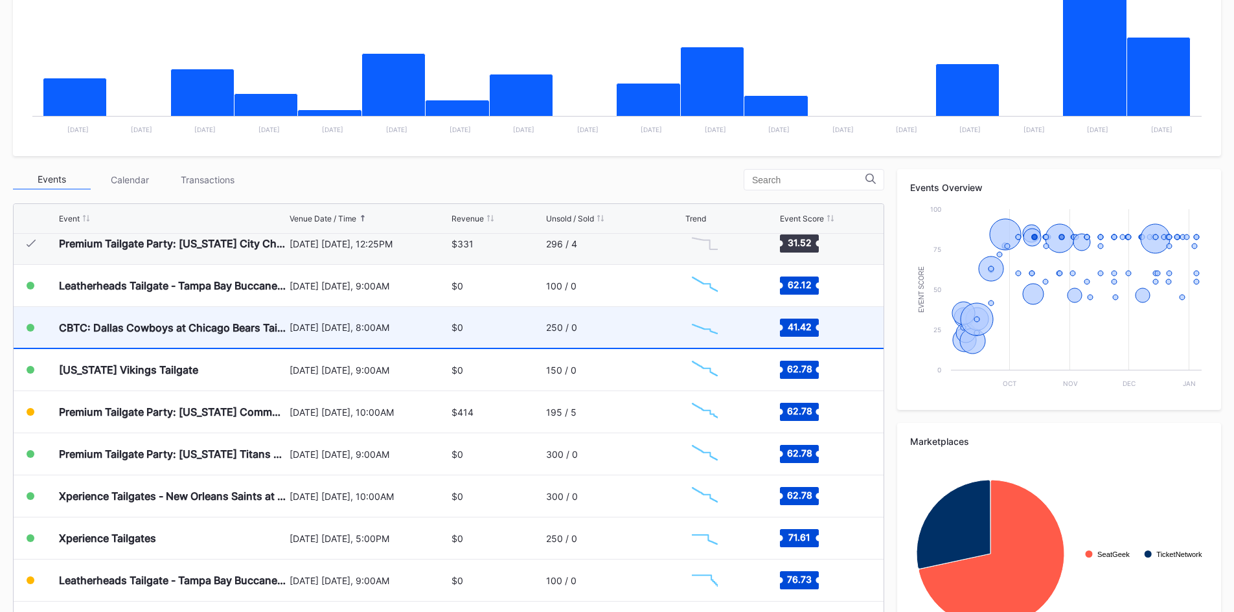
scroll to position [257, 0]
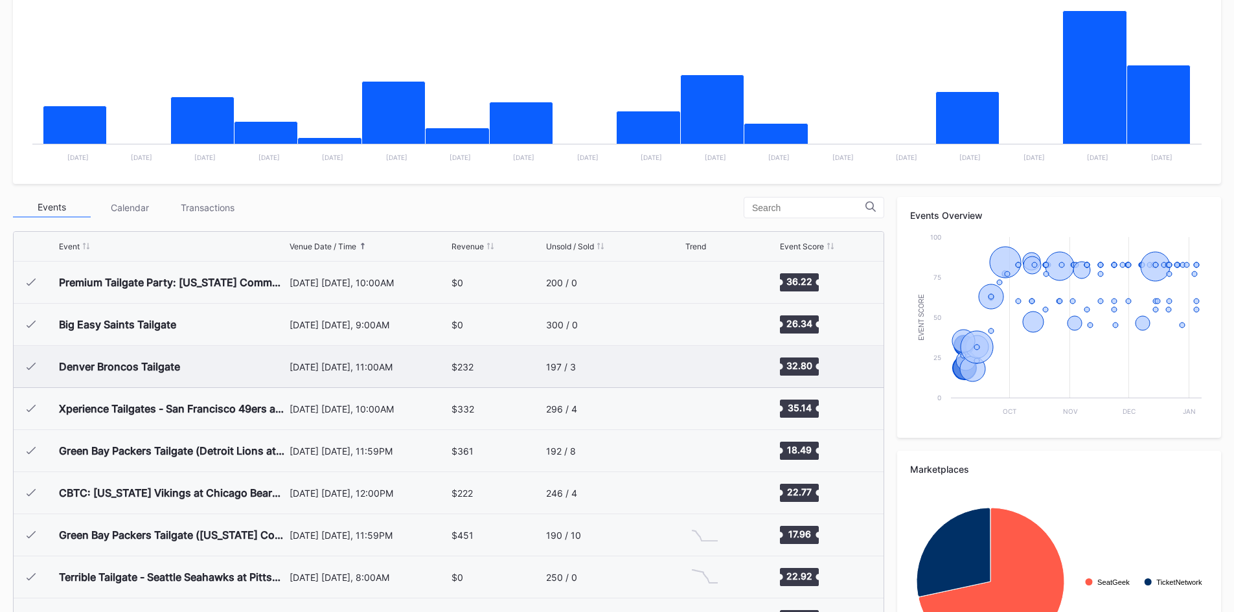
scroll to position [259, 0]
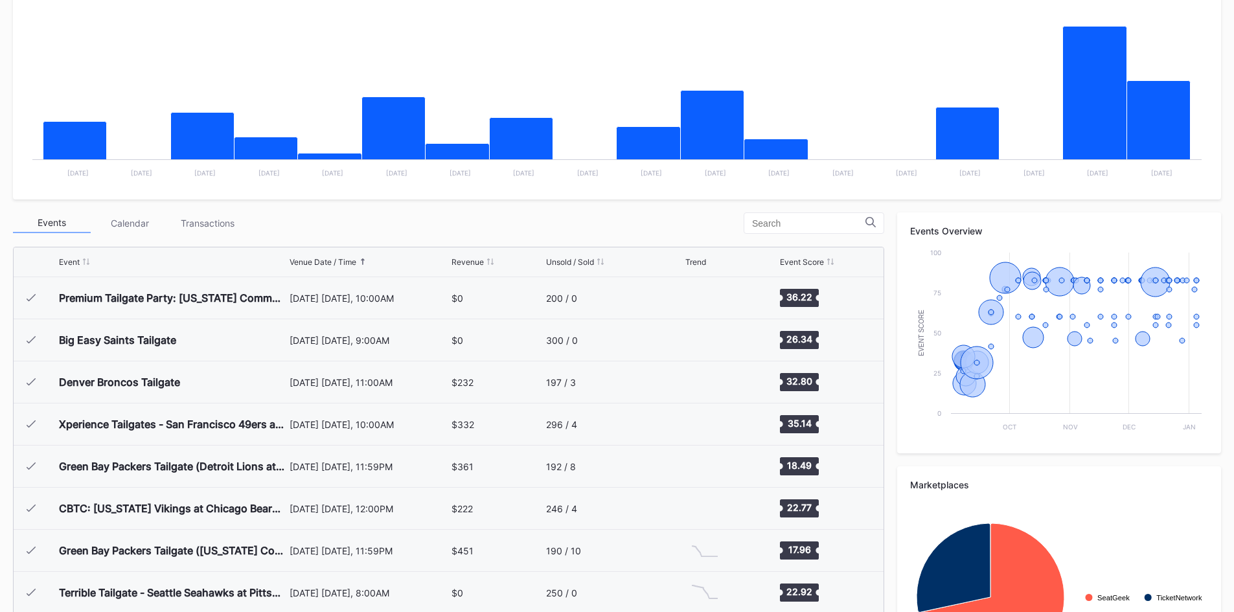
click at [591, 263] on div "Unsold / Sold" at bounding box center [570, 262] width 48 height 10
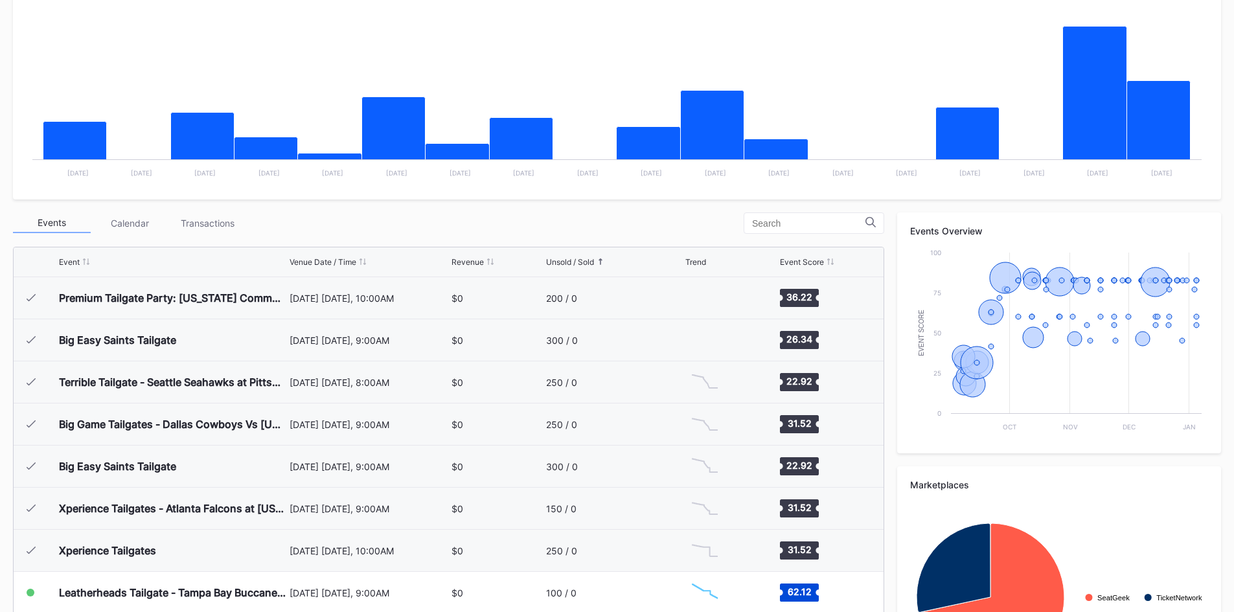
scroll to position [589, 0]
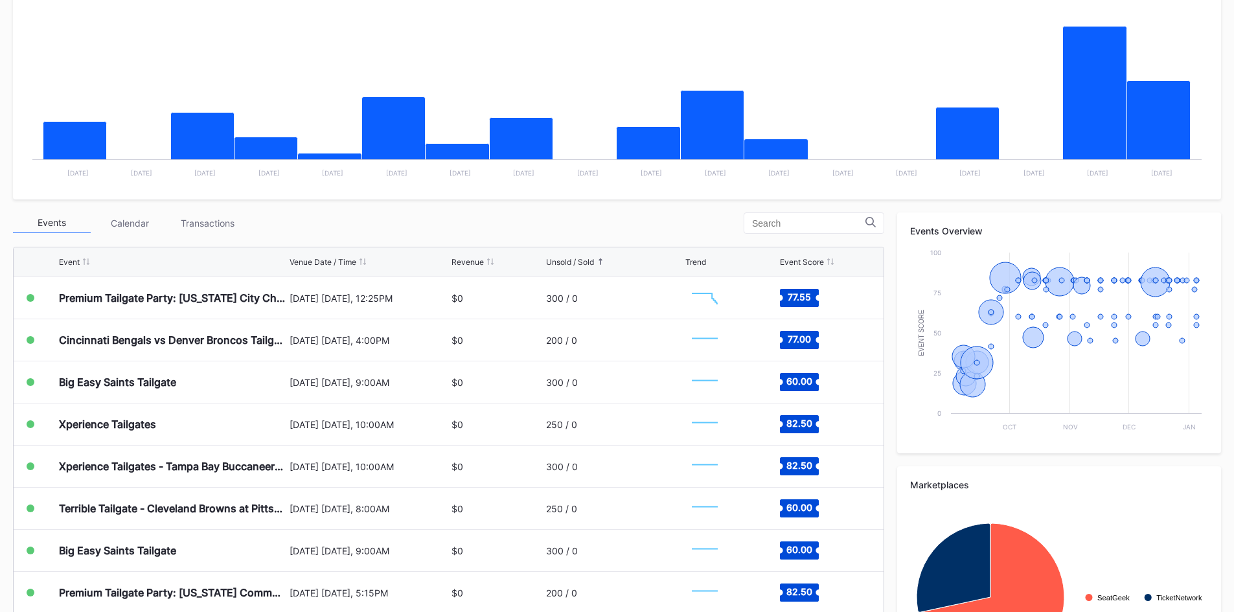
click at [597, 258] on div "Unsold / Sold" at bounding box center [614, 262] width 137 height 10
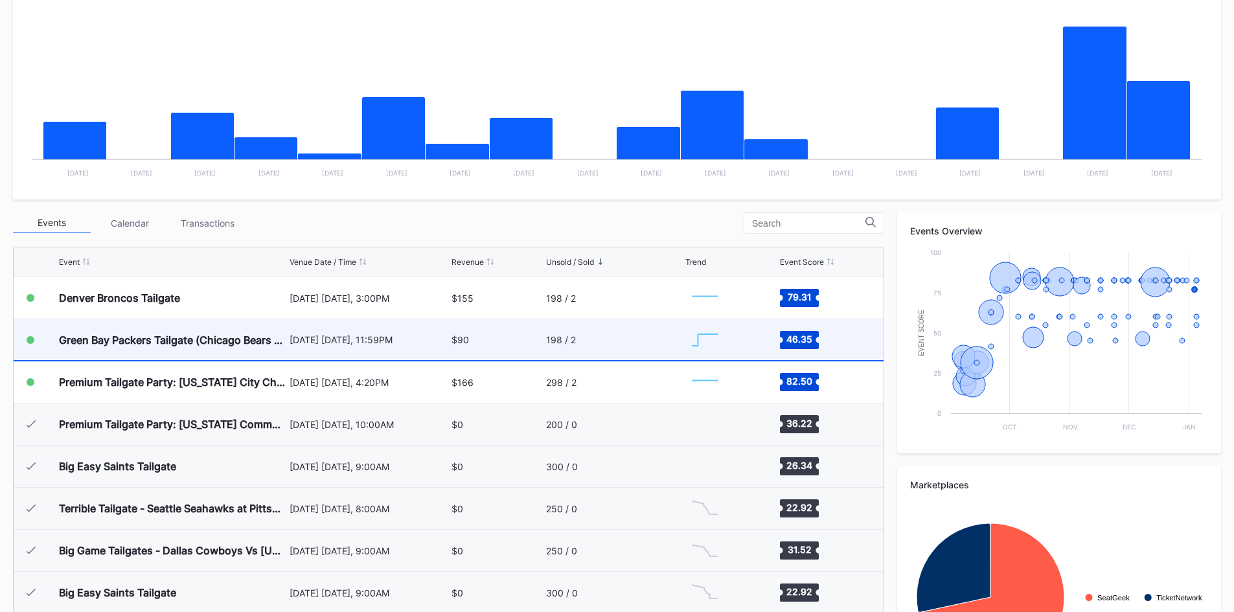
scroll to position [330, 0]
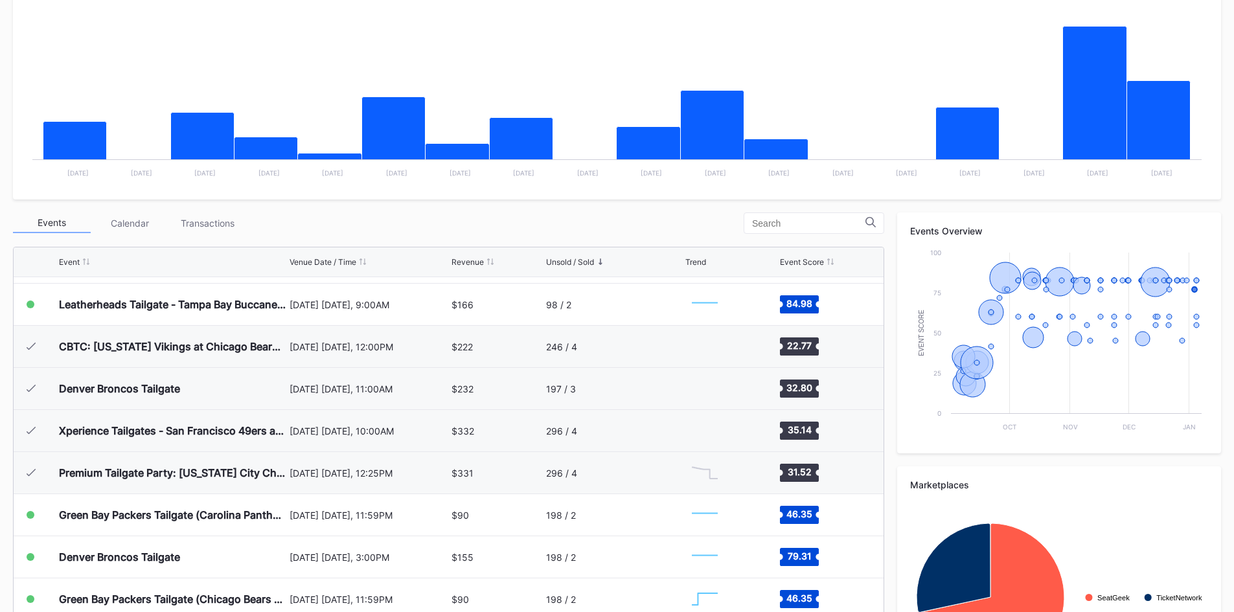
click at [595, 256] on div "Event Venue Date / Time Revenue Unsold / Sold Trend Event Score" at bounding box center [449, 262] width 870 height 30
drag, startPoint x: 595, startPoint y: 258, endPoint x: 607, endPoint y: 263, distance: 12.8
click at [595, 258] on div "Unsold / Sold" at bounding box center [614, 262] width 137 height 10
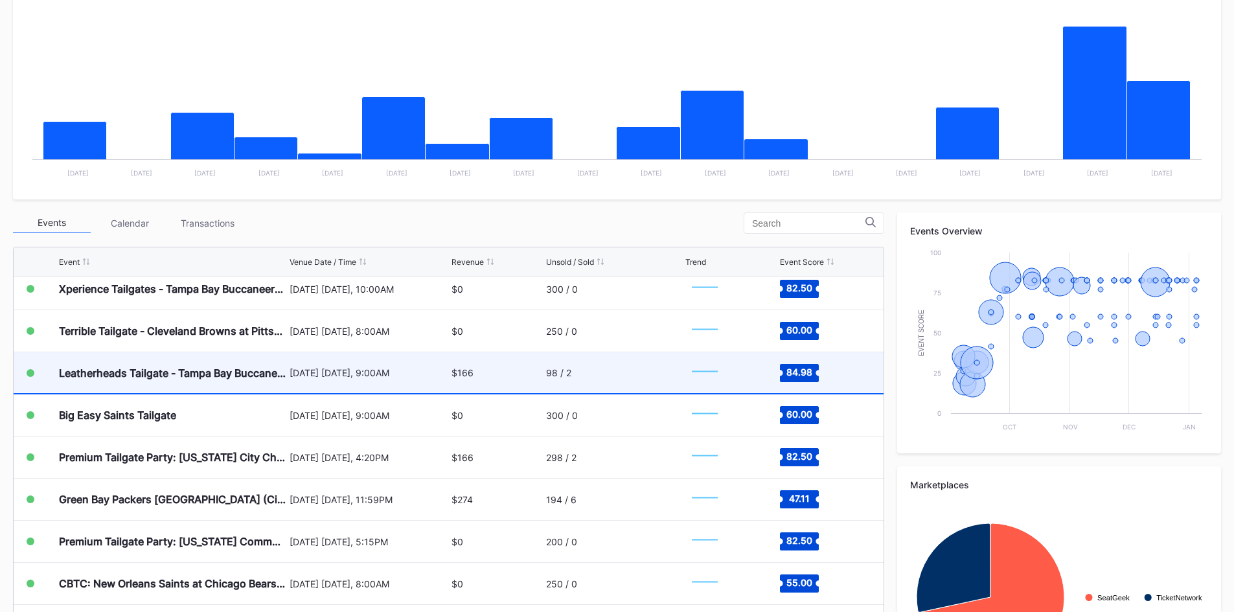
scroll to position [1166, 0]
